Goal: Information Seeking & Learning: Learn about a topic

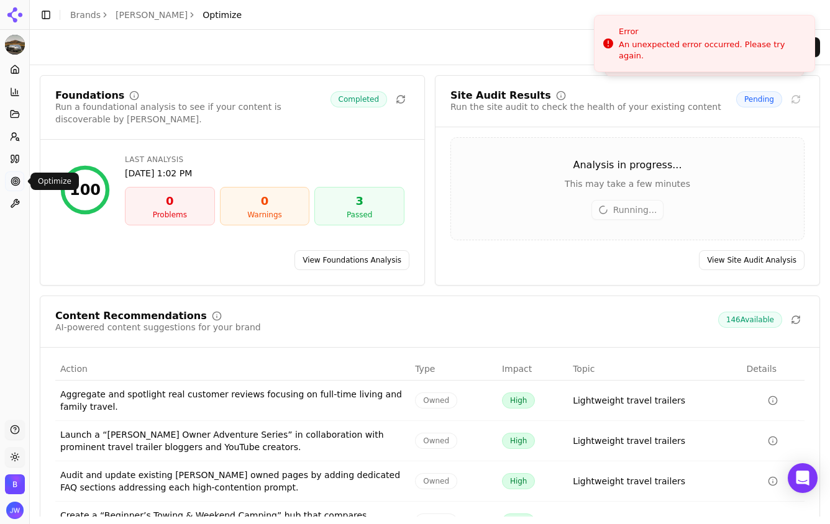
scroll to position [121, 0]
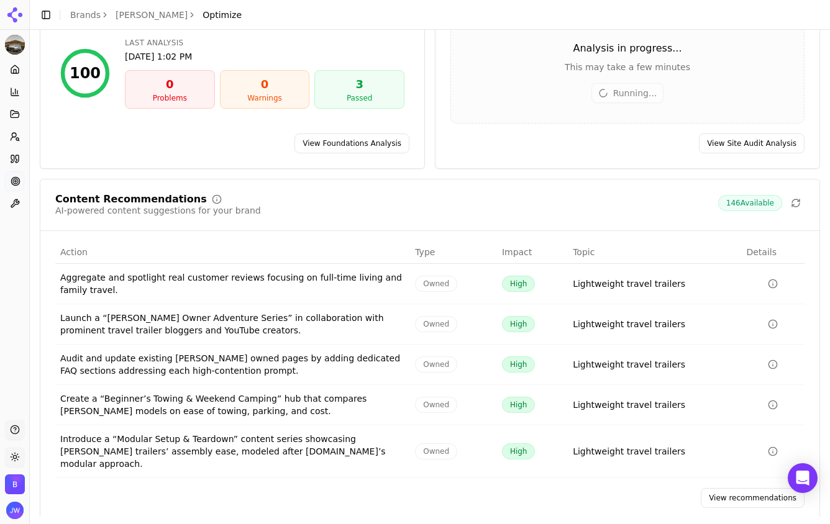
scroll to position [121, 0]
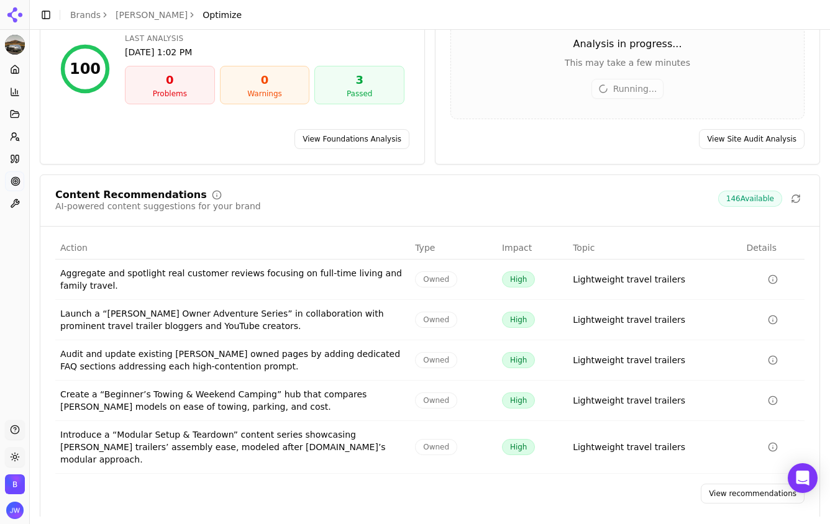
click at [223, 448] on div "Introduce a “Modular Setup & Teardown” content series showcasing [PERSON_NAME] …" at bounding box center [232, 446] width 345 height 37
click at [205, 448] on div "Introduce a “Modular Setup & Teardown” content series showcasing [PERSON_NAME] …" at bounding box center [232, 446] width 345 height 37
drag, startPoint x: 188, startPoint y: 448, endPoint x: 256, endPoint y: 453, distance: 68.4
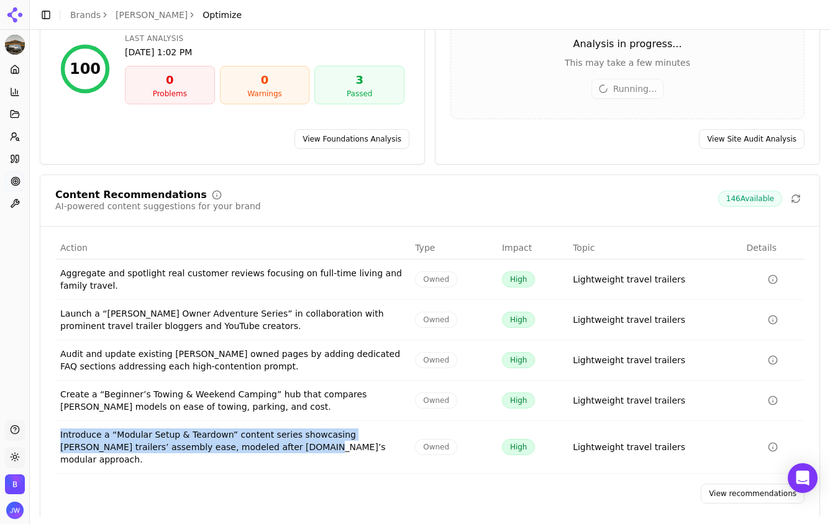
drag, startPoint x: 191, startPoint y: 450, endPoint x: 250, endPoint y: 450, distance: 58.4
click at [250, 450] on div "Introduce a “Modular Setup & Teardown” content series showcasing [PERSON_NAME] …" at bounding box center [232, 446] width 345 height 37
